Goal: Information Seeking & Learning: Learn about a topic

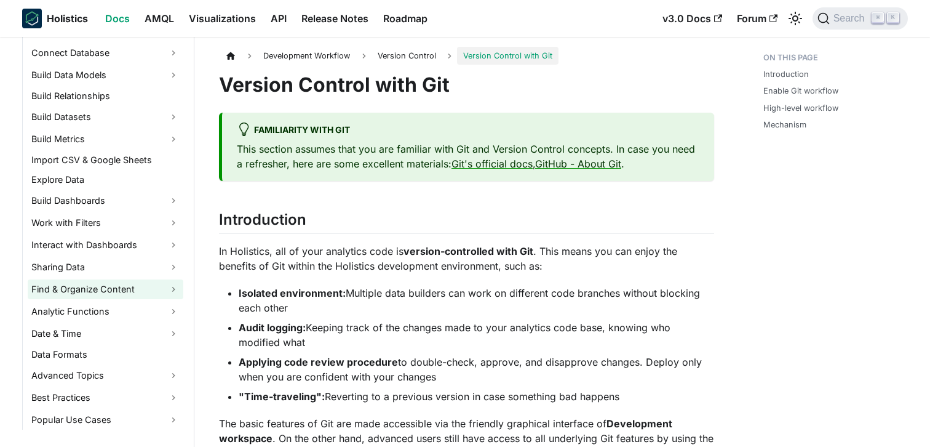
scroll to position [218, 0]
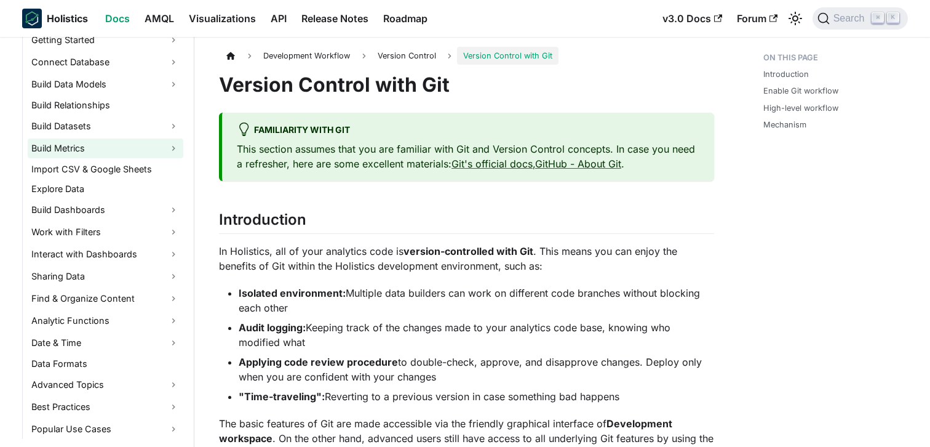
click at [118, 144] on link "Build Metrics" at bounding box center [106, 148] width 156 height 20
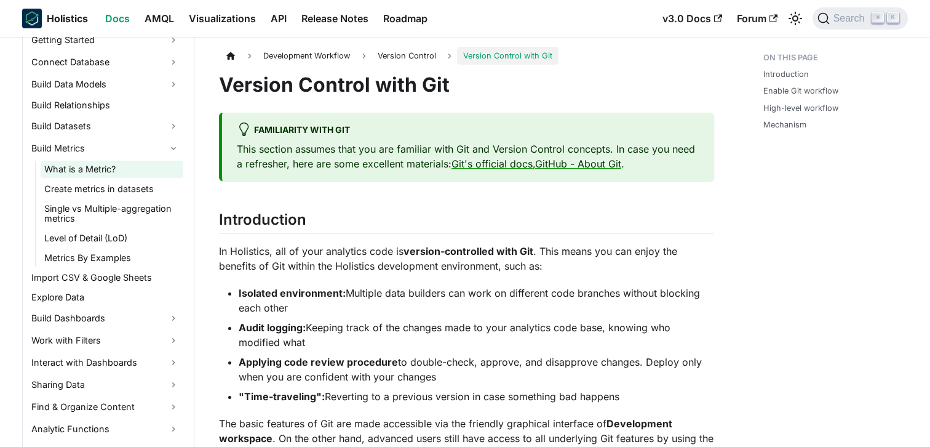
click at [114, 167] on link "What is a Metric?" at bounding box center [112, 169] width 143 height 17
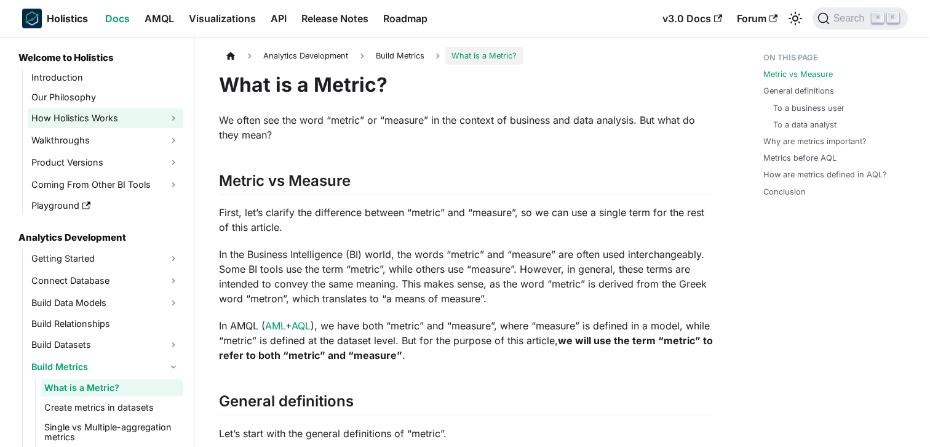
click at [96, 115] on link "How Holistics Works" at bounding box center [106, 118] width 156 height 20
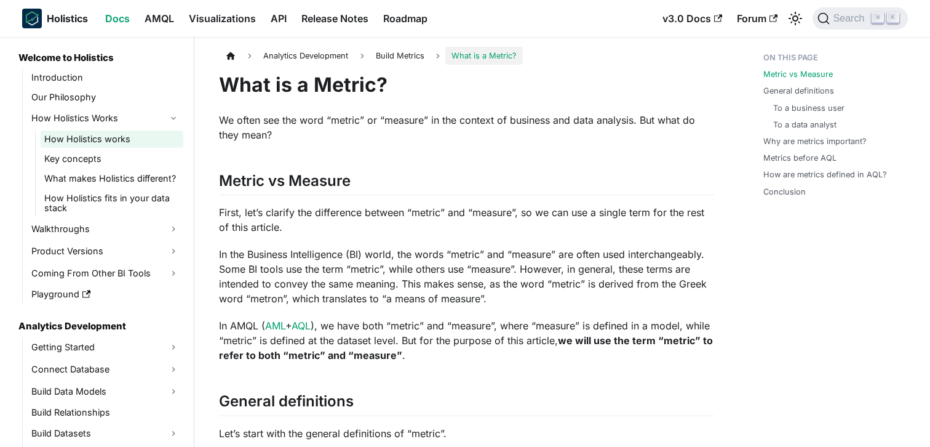
click at [110, 138] on link "How Holistics works" at bounding box center [112, 138] width 143 height 17
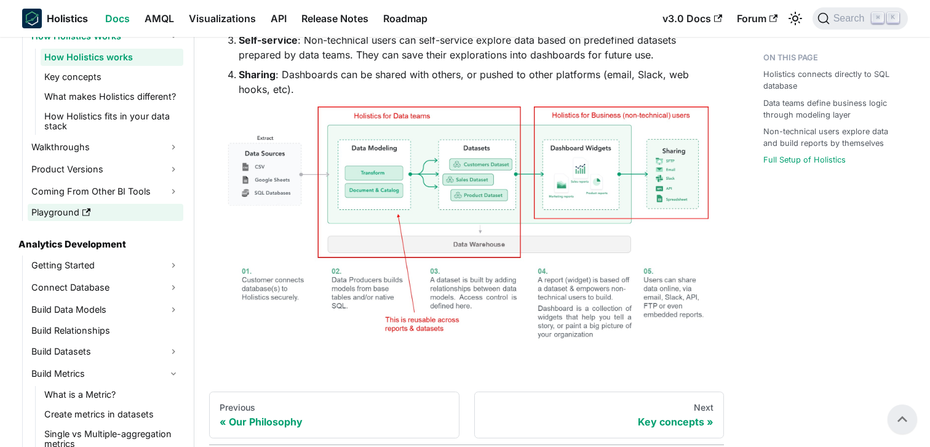
scroll to position [118, 0]
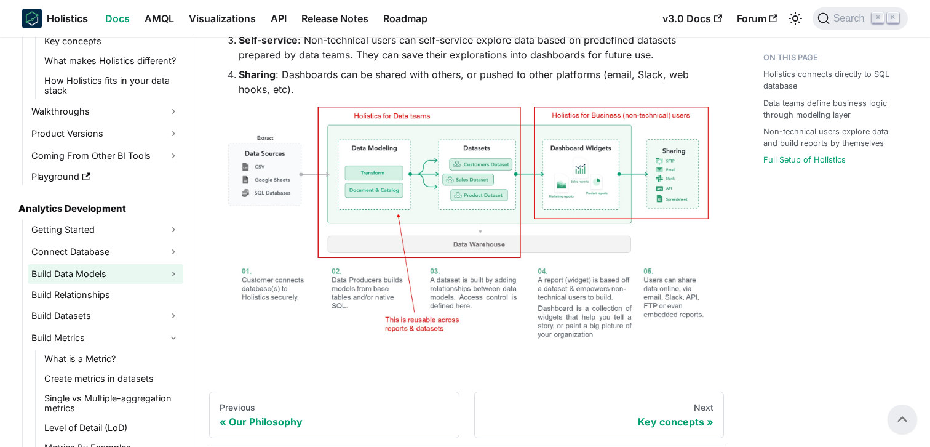
click at [121, 269] on link "Build Data Models" at bounding box center [106, 274] width 156 height 20
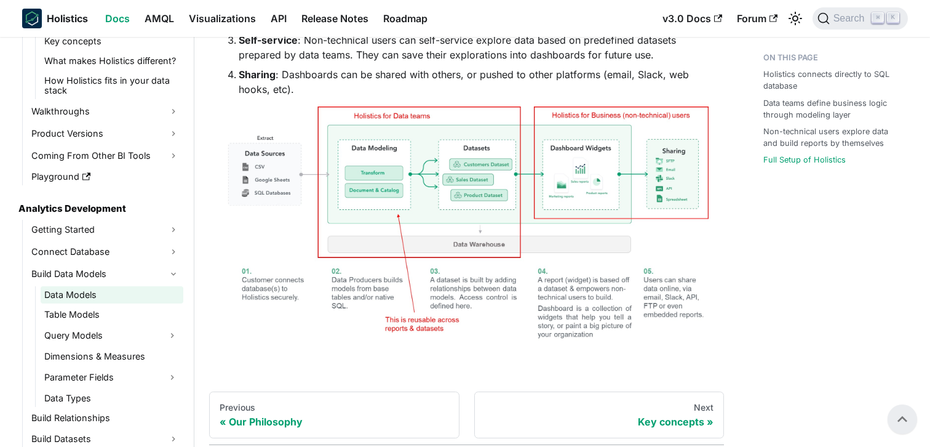
click at [116, 291] on link "Data Models" at bounding box center [112, 294] width 143 height 17
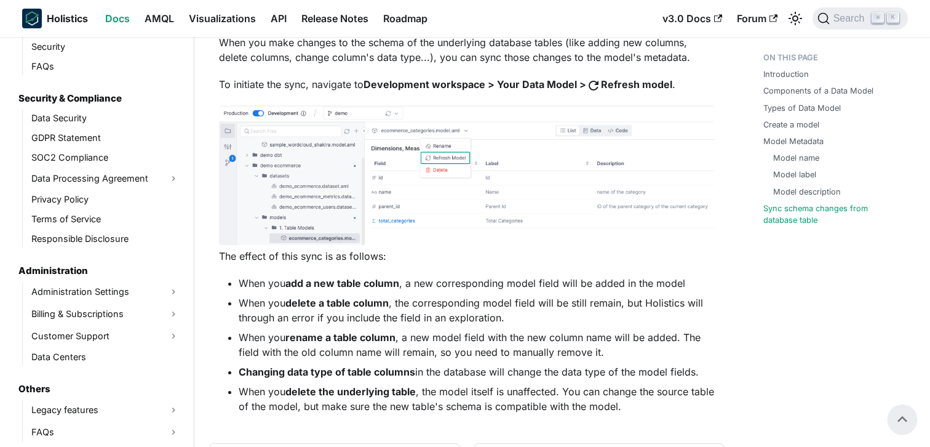
scroll to position [3592, 0]
